Goal: Transaction & Acquisition: Download file/media

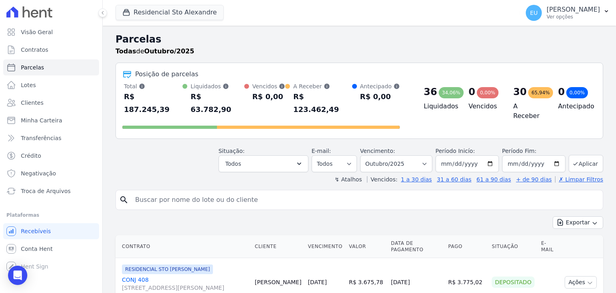
select select
click at [30, 187] on span "Troca de Arquivos" at bounding box center [46, 191] width 50 height 8
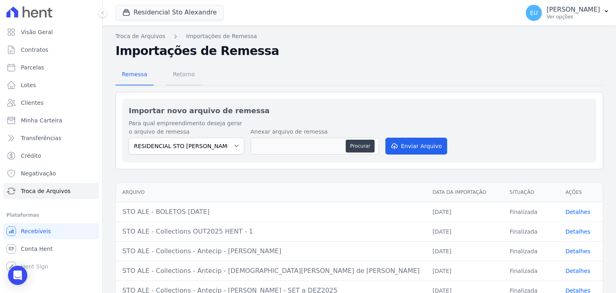
click at [178, 74] on span "Retorno" at bounding box center [184, 74] width 32 height 16
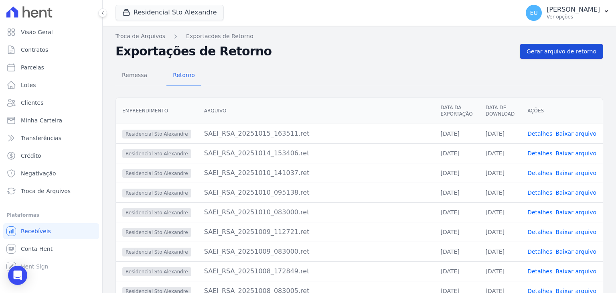
click at [551, 52] on span "Gerar arquivo de retorno" at bounding box center [562, 51] width 70 height 8
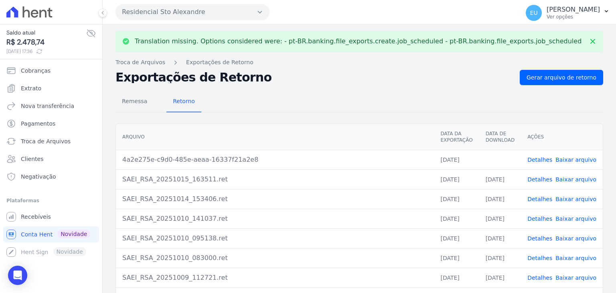
click at [540, 156] on link "Detalhes" at bounding box center [540, 159] width 25 height 6
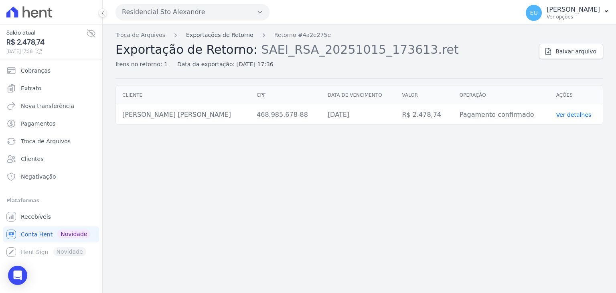
click at [210, 35] on link "Exportações de Retorno" at bounding box center [219, 35] width 67 height 8
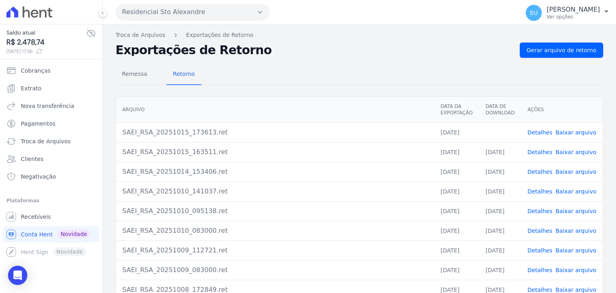
click at [569, 131] on link "Baixar arquivo" at bounding box center [576, 132] width 41 height 6
click at [549, 48] on span "Gerar arquivo de retorno" at bounding box center [562, 50] width 70 height 8
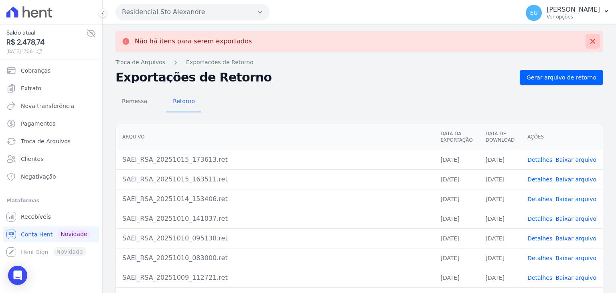
click at [591, 41] on icon at bounding box center [593, 41] width 5 height 5
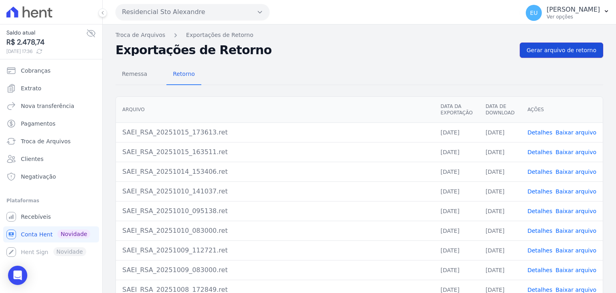
click at [567, 55] on link "Gerar arquivo de retorno" at bounding box center [561, 50] width 83 height 15
click at [565, 51] on span "Gerar arquivo de retorno" at bounding box center [562, 50] width 70 height 8
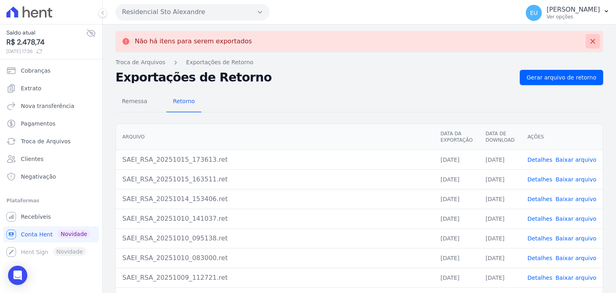
click at [589, 38] on icon at bounding box center [593, 41] width 8 height 8
